Goal: Information Seeking & Learning: Learn about a topic

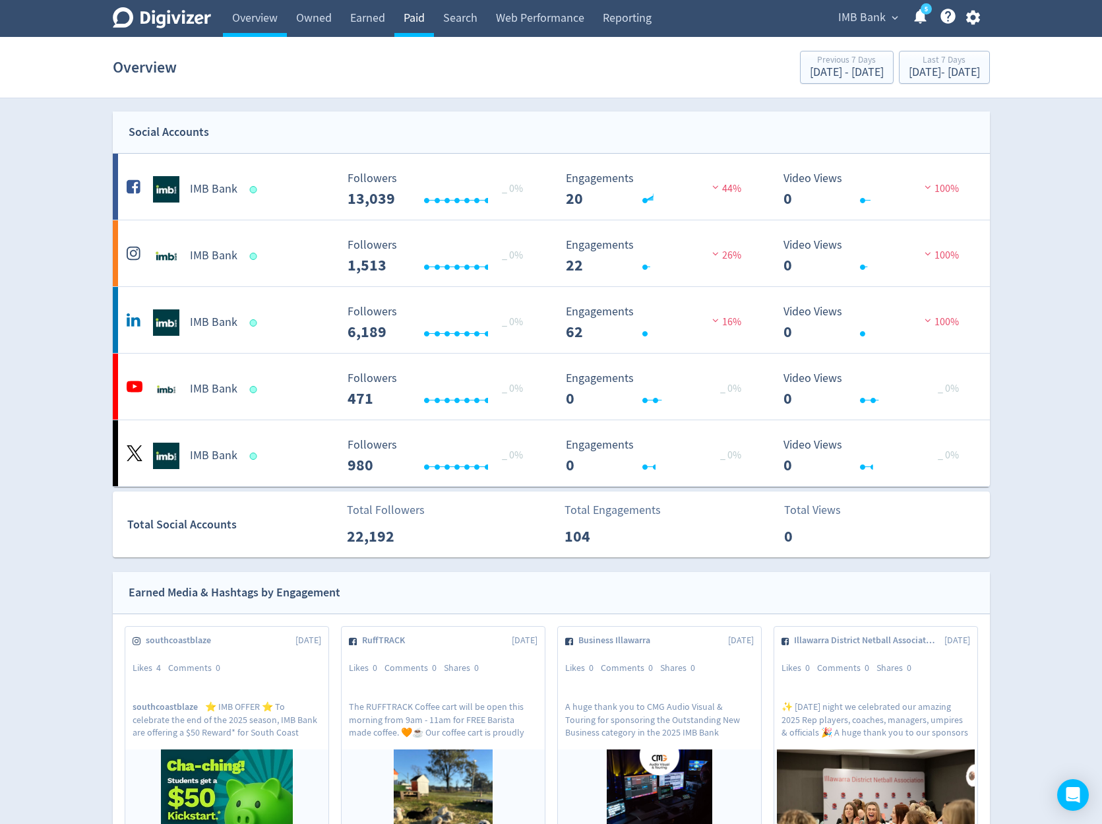
click at [413, 28] on link "Paid" at bounding box center [414, 18] width 40 height 37
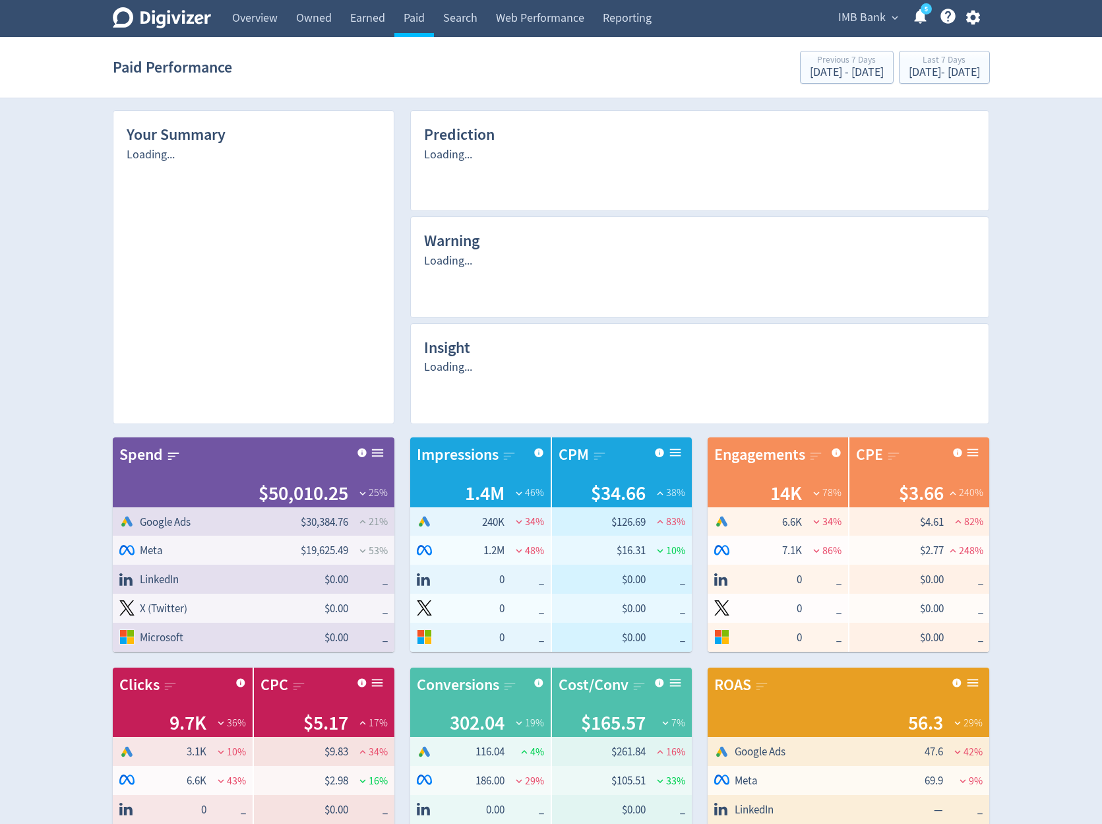
scroll to position [576, 0]
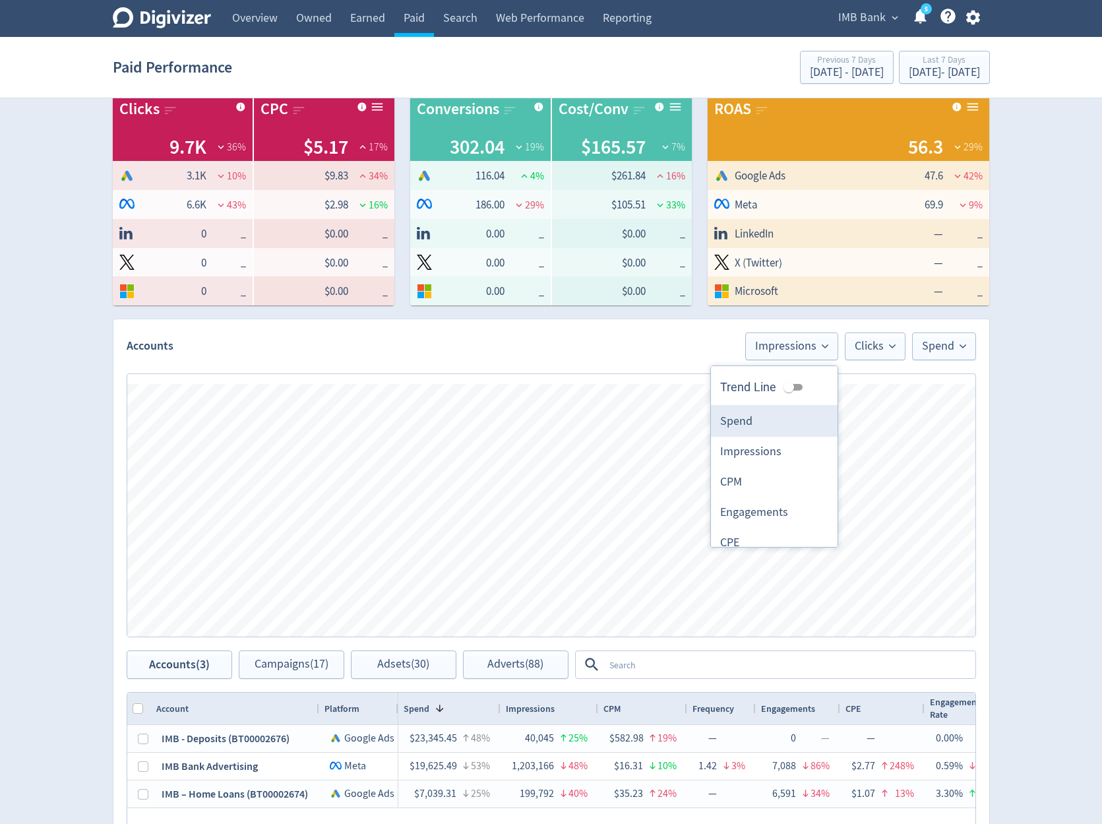
click at [762, 435] on li "Spend" at bounding box center [774, 421] width 127 height 30
click at [881, 352] on span "Clicks" at bounding box center [875, 346] width 41 height 12
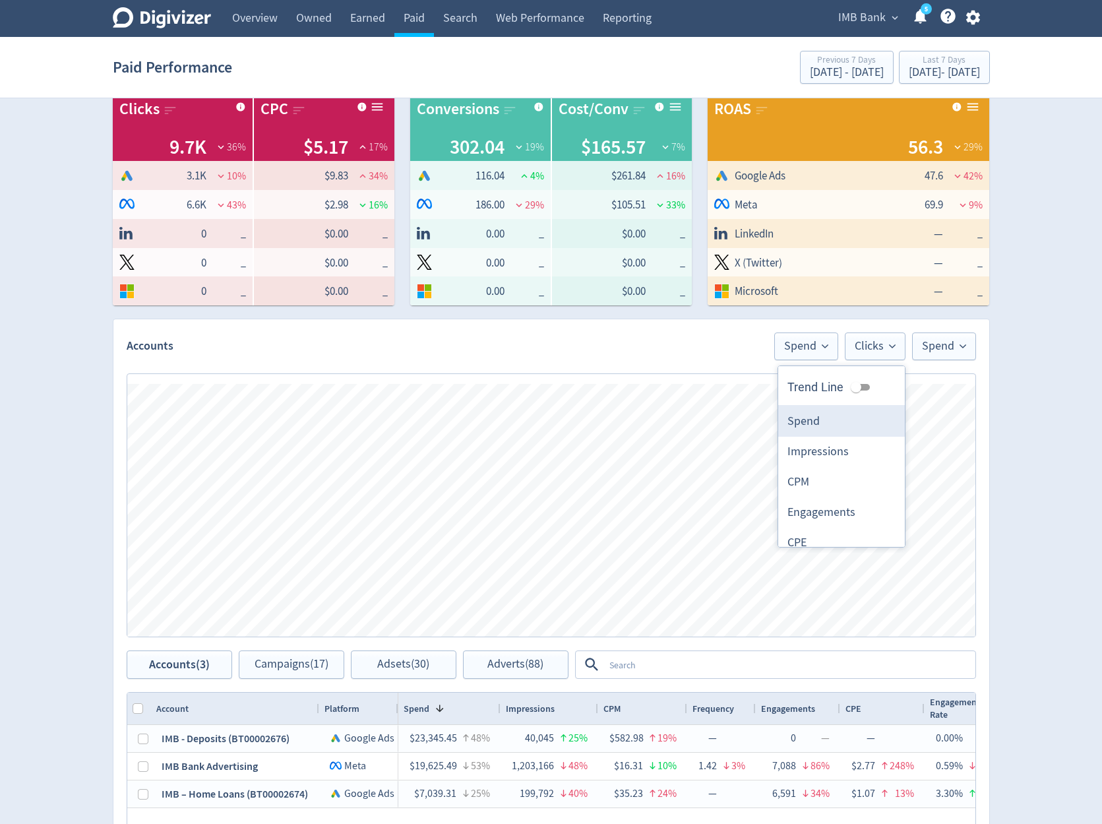
click at [823, 414] on li "Spend" at bounding box center [841, 421] width 127 height 30
click at [941, 350] on span "Spend" at bounding box center [944, 346] width 44 height 12
drag, startPoint x: 883, startPoint y: 443, endPoint x: 892, endPoint y: 416, distance: 29.0
click at [883, 445] on li "Spend" at bounding box center [912, 452] width 127 height 30
click at [892, 356] on button "Spend" at bounding box center [874, 346] width 64 height 28
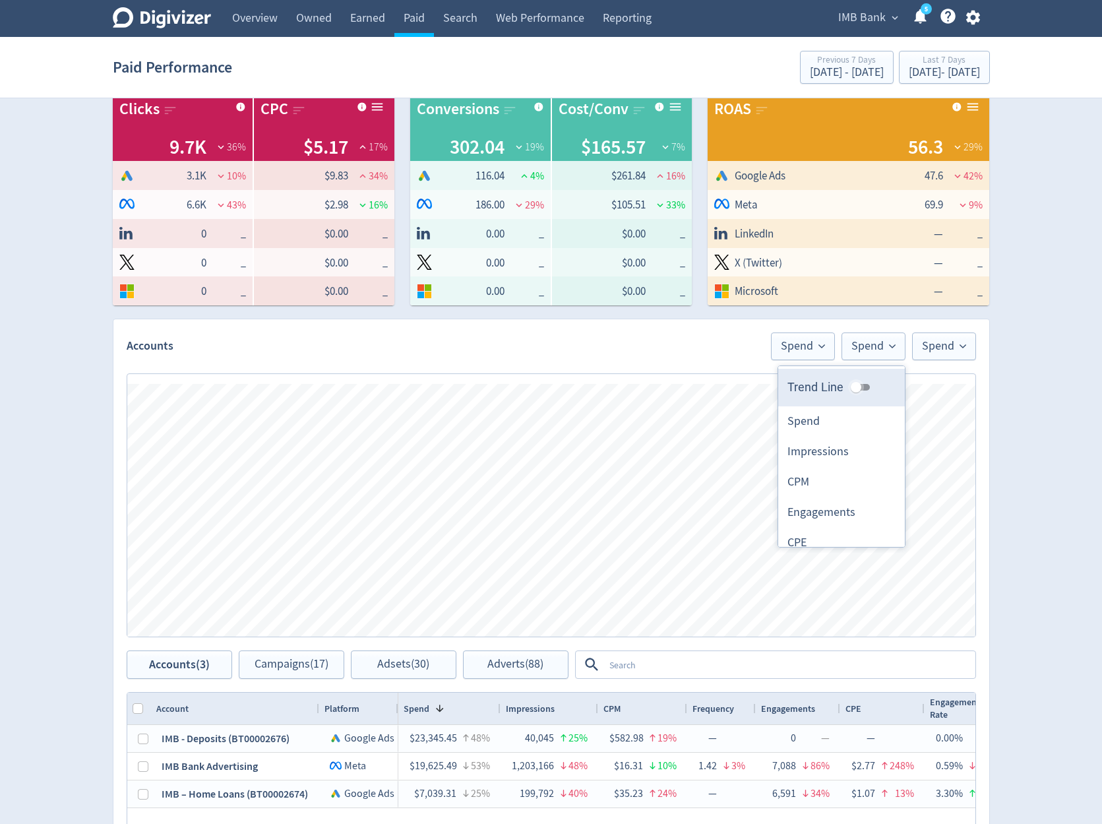
click at [851, 384] on input "Trend Line" at bounding box center [855, 387] width 47 height 16
click at [851, 384] on input "Trend Line" at bounding box center [866, 387] width 47 height 16
checkbox input "false"
click at [937, 356] on button "Spend" at bounding box center [944, 346] width 64 height 28
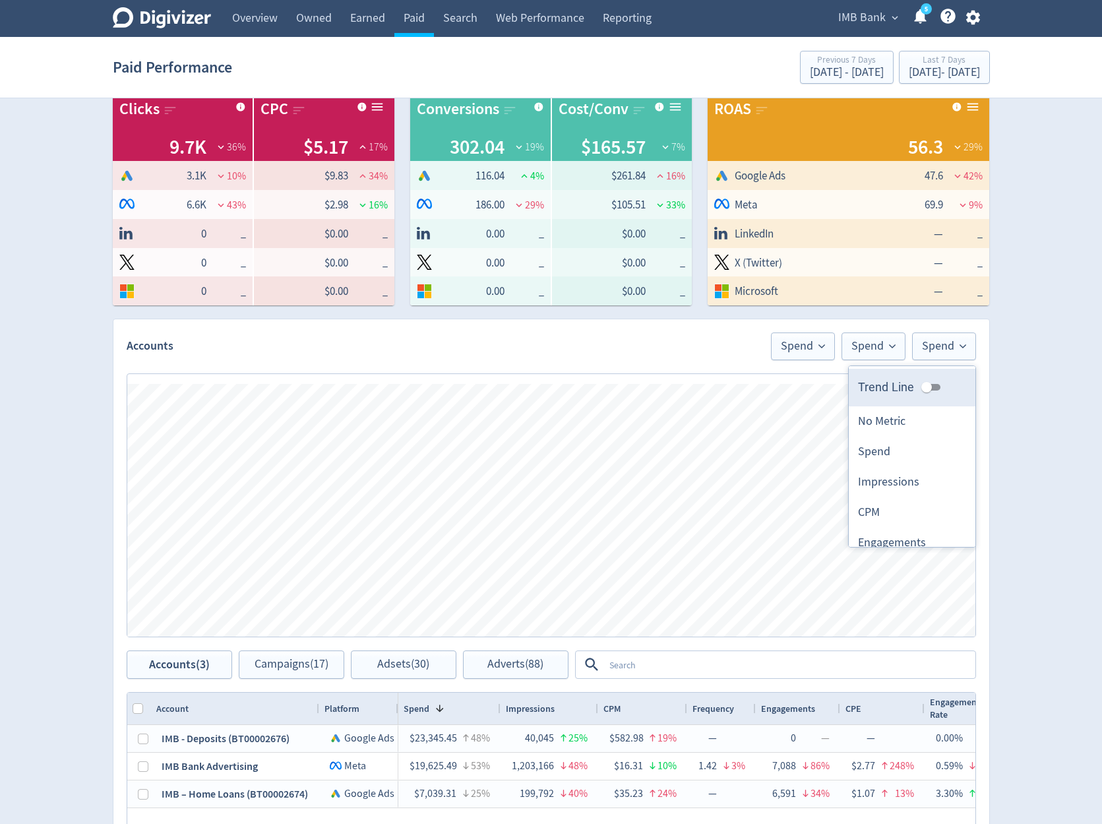
click at [910, 387] on label "Trend Line" at bounding box center [902, 387] width 88 height 18
click at [910, 387] on input "Trend Line" at bounding box center [926, 387] width 47 height 16
click at [911, 386] on input "Trend Line" at bounding box center [926, 387] width 47 height 16
drag, startPoint x: 919, startPoint y: 385, endPoint x: 933, endPoint y: 387, distance: 13.9
click at [920, 386] on input "Trend Line" at bounding box center [937, 387] width 47 height 16
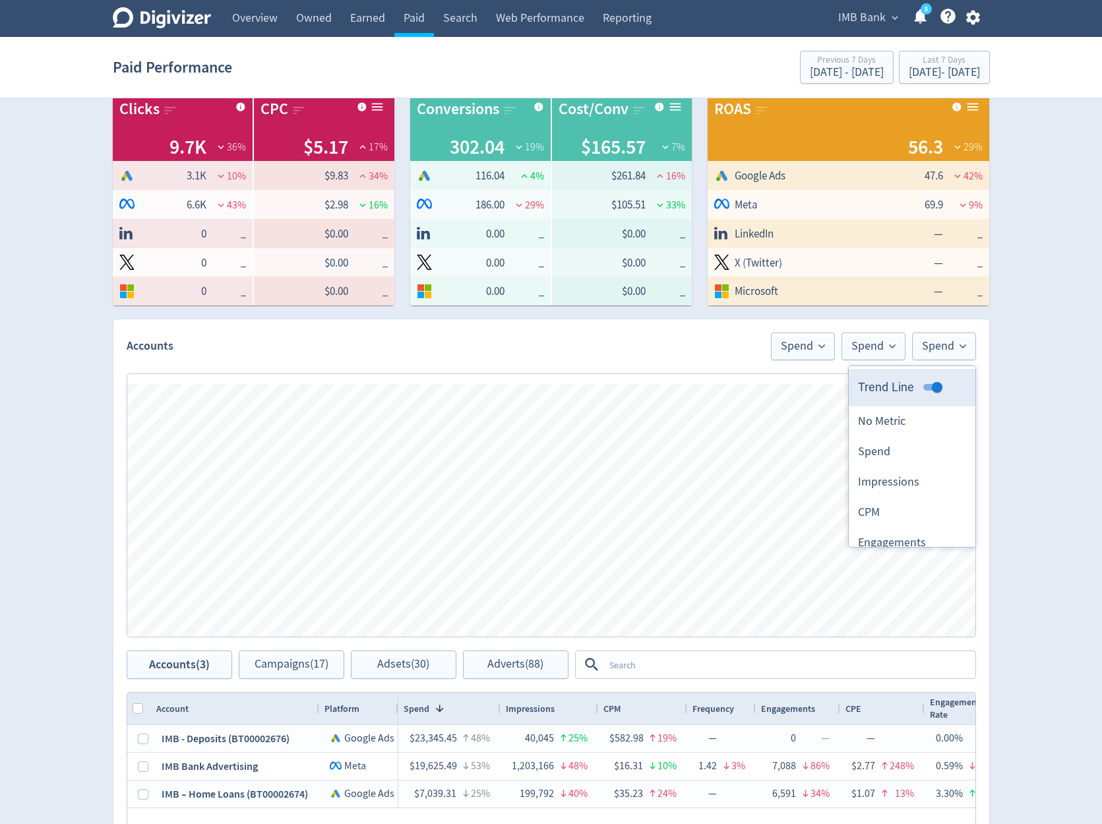
checkbox input "false"
click at [995, 392] on div "Your Summary Loading... Prediction Loading... Warning Loading... Insight Loadin…" at bounding box center [551, 318] width 901 height 1598
click at [867, 351] on span "Spend" at bounding box center [874, 346] width 44 height 12
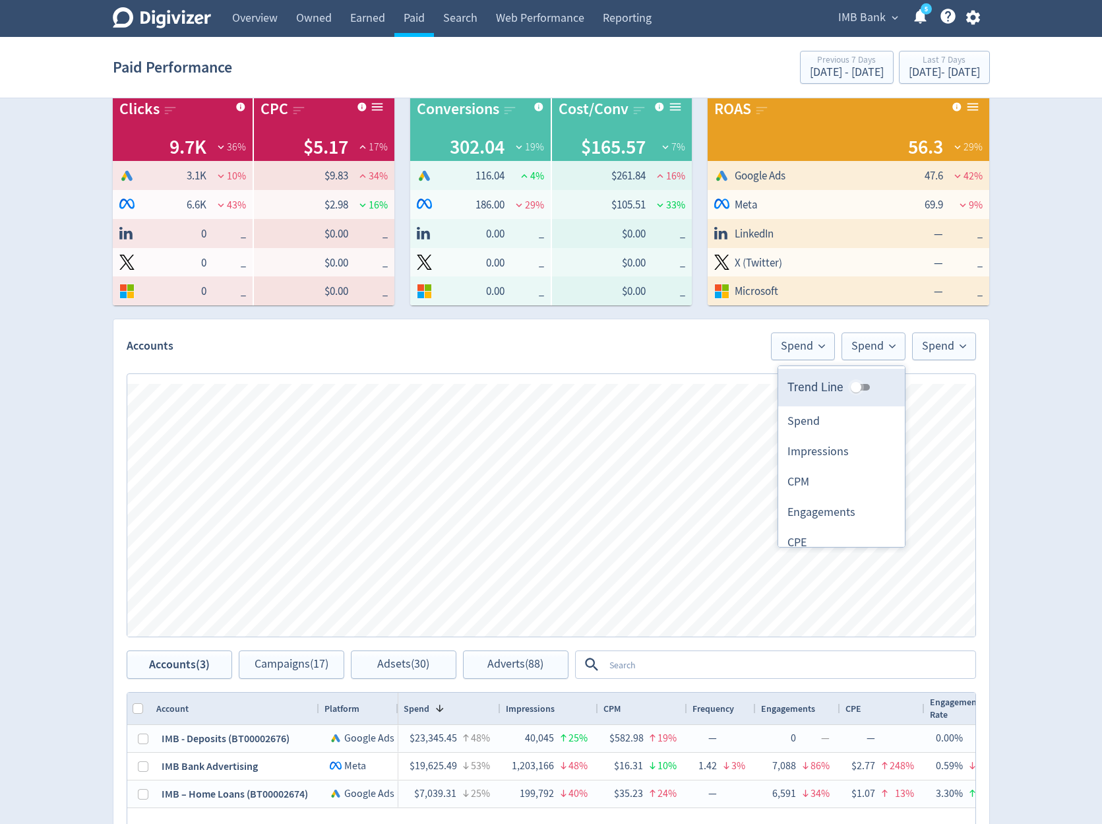
click at [856, 384] on input "Trend Line" at bounding box center [855, 387] width 47 height 16
checkbox input "true"
click at [803, 354] on button "Spend" at bounding box center [803, 346] width 64 height 28
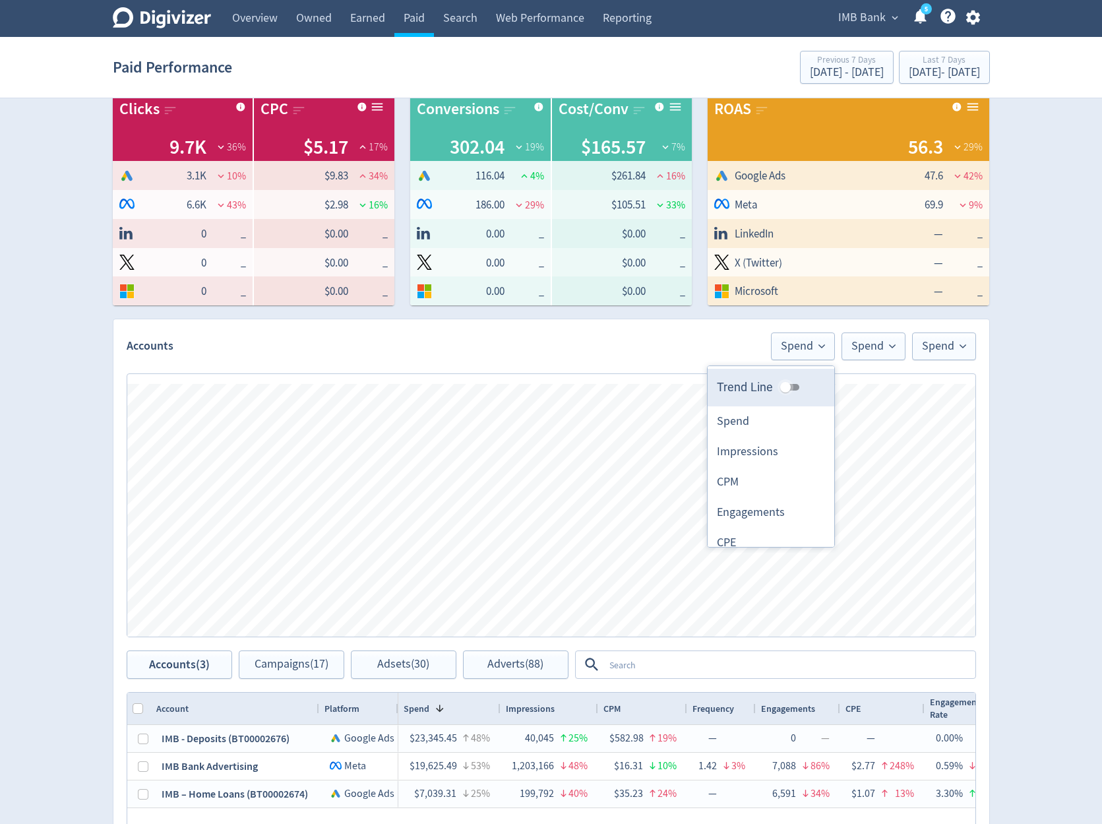
click at [785, 388] on input "Trend Line" at bounding box center [785, 387] width 47 height 16
checkbox input "true"
click at [713, 350] on h2 "Accounts" at bounding box center [446, 346] width 638 height 16
click at [782, 357] on button "Spend" at bounding box center [803, 346] width 64 height 28
click at [780, 449] on li "Impressions" at bounding box center [771, 452] width 127 height 30
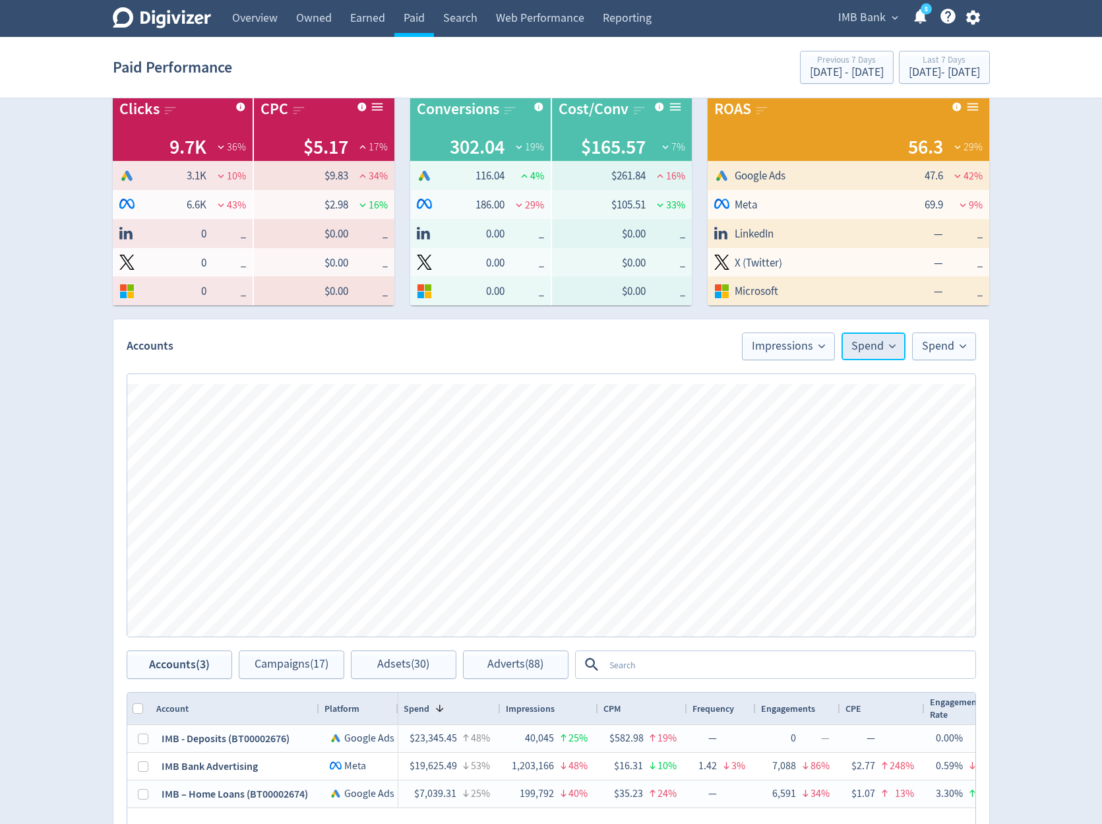
click at [863, 349] on span "Spend" at bounding box center [874, 346] width 44 height 12
click at [844, 489] on li "CPM" at bounding box center [841, 482] width 127 height 30
click at [1012, 510] on div "Digivizer Logo [PERSON_NAME] Logo Overview Owned Earned Paid Search Web Perform…" at bounding box center [551, 270] width 1102 height 1692
click at [939, 354] on button "Spend" at bounding box center [944, 346] width 64 height 28
click at [1012, 416] on div "Digivizer Logo [PERSON_NAME] Logo Overview Owned Earned Paid Search Web Perform…" at bounding box center [551, 270] width 1102 height 1692
